Goal: Book appointment/travel/reservation

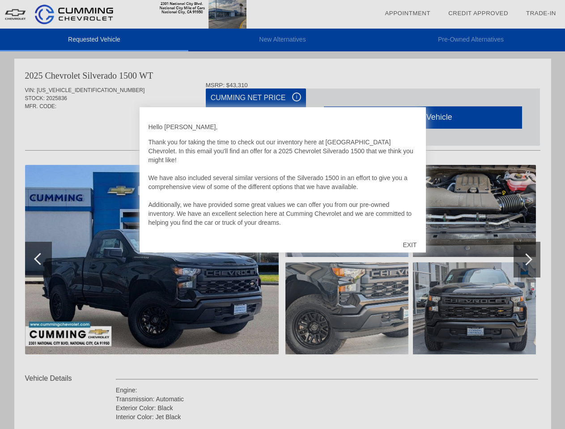
click at [408, 13] on link "Appointment" at bounding box center [408, 13] width 46 height 7
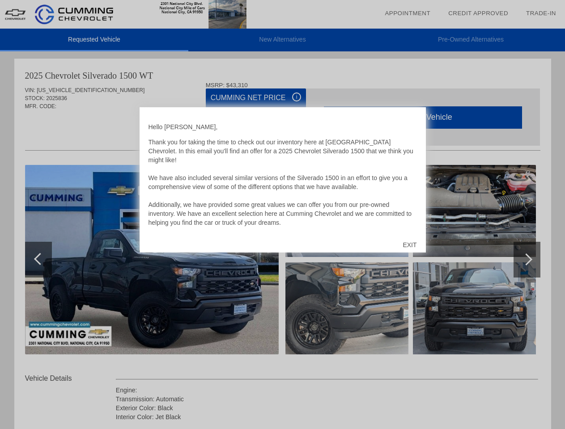
click at [409, 245] on div "EXIT" at bounding box center [410, 245] width 32 height 27
